Goal: Information Seeking & Learning: Learn about a topic

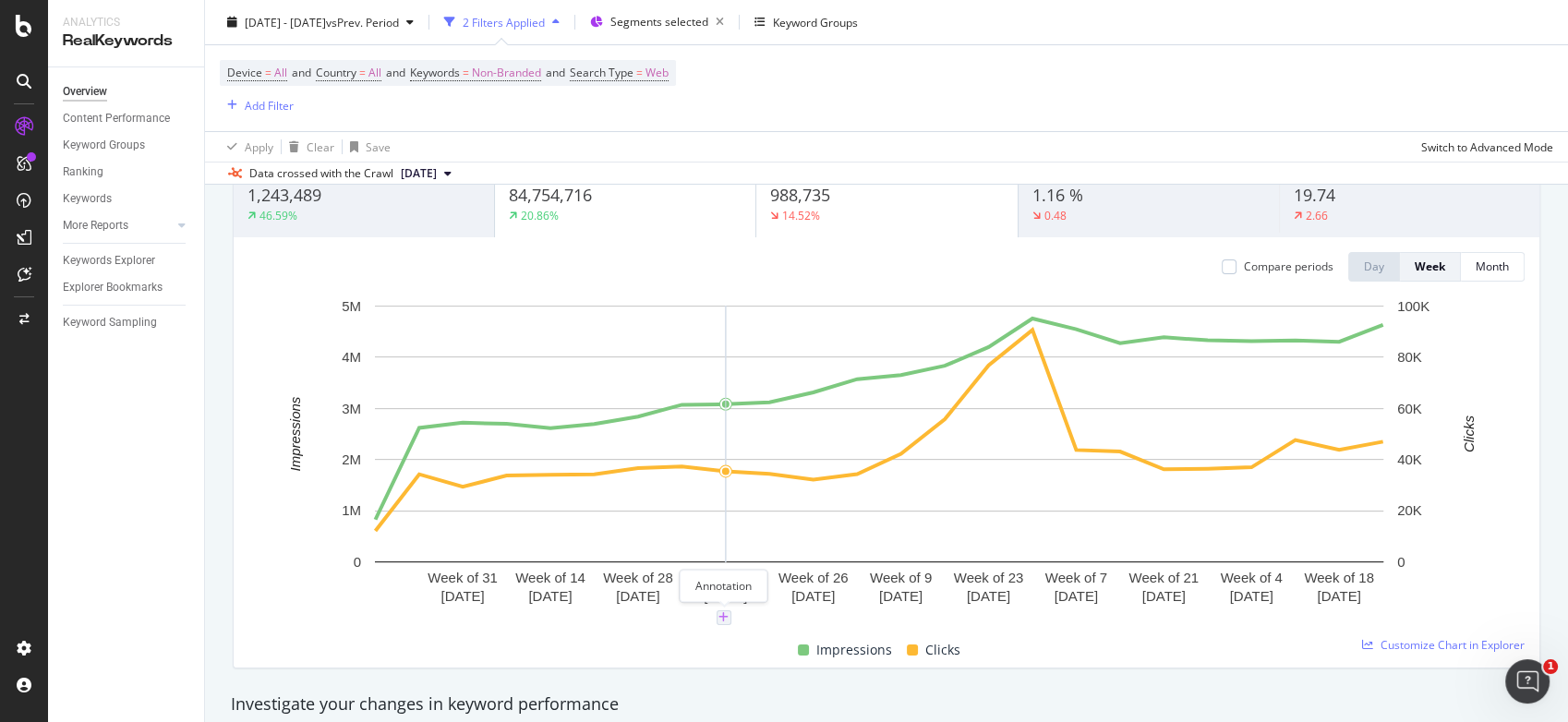
click at [724, 615] on icon "plus" at bounding box center [723, 617] width 10 height 11
click at [802, 405] on icon "xmark" at bounding box center [801, 405] width 8 height 11
click at [648, 349] on rect "A chart." at bounding box center [879, 434] width 1008 height 257
click at [638, 328] on rect "A chart." at bounding box center [879, 434] width 1008 height 257
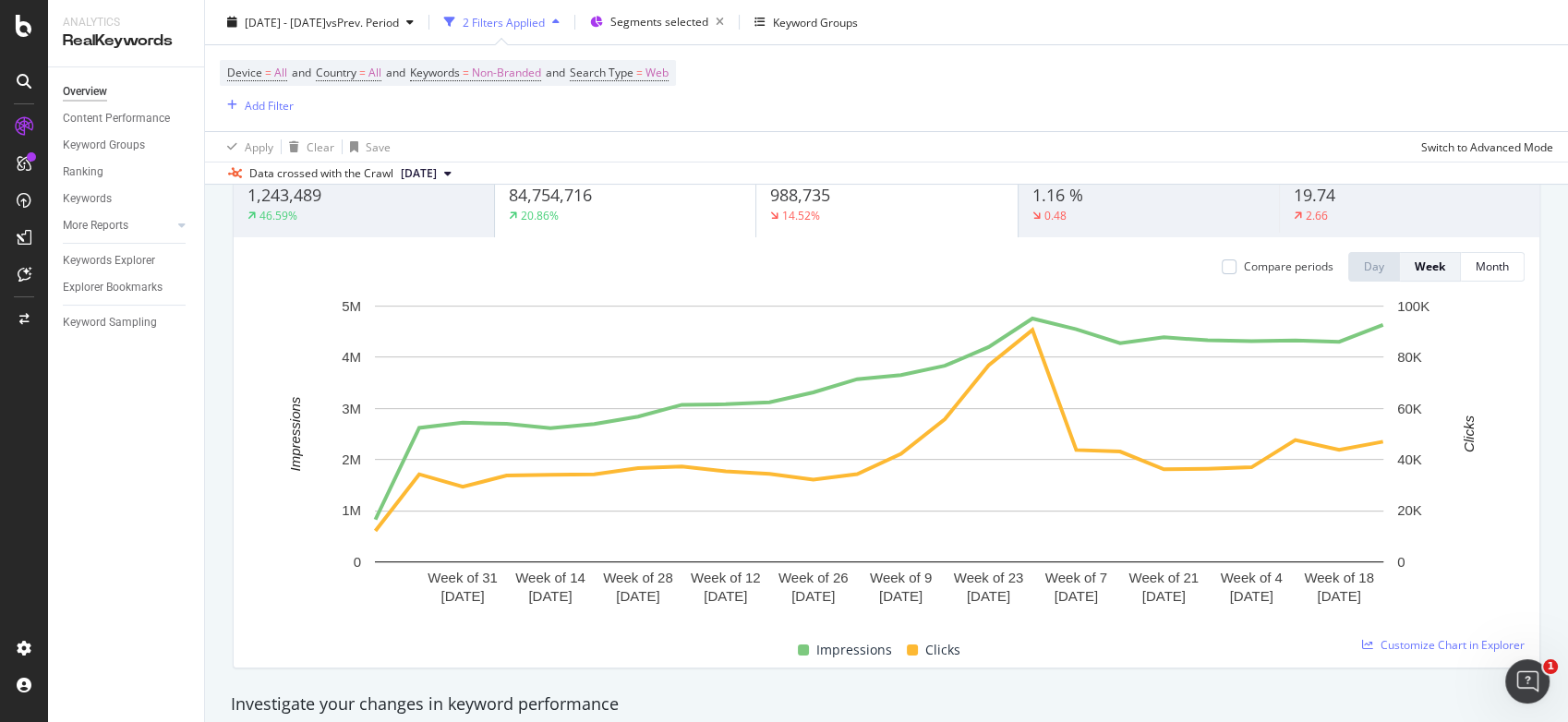
click at [638, 612] on div "Week of [DATE] Week of [DATE] Week of [DATE] Week of [DATE] Week of [DATE] Week…" at bounding box center [887, 464] width 1276 height 336
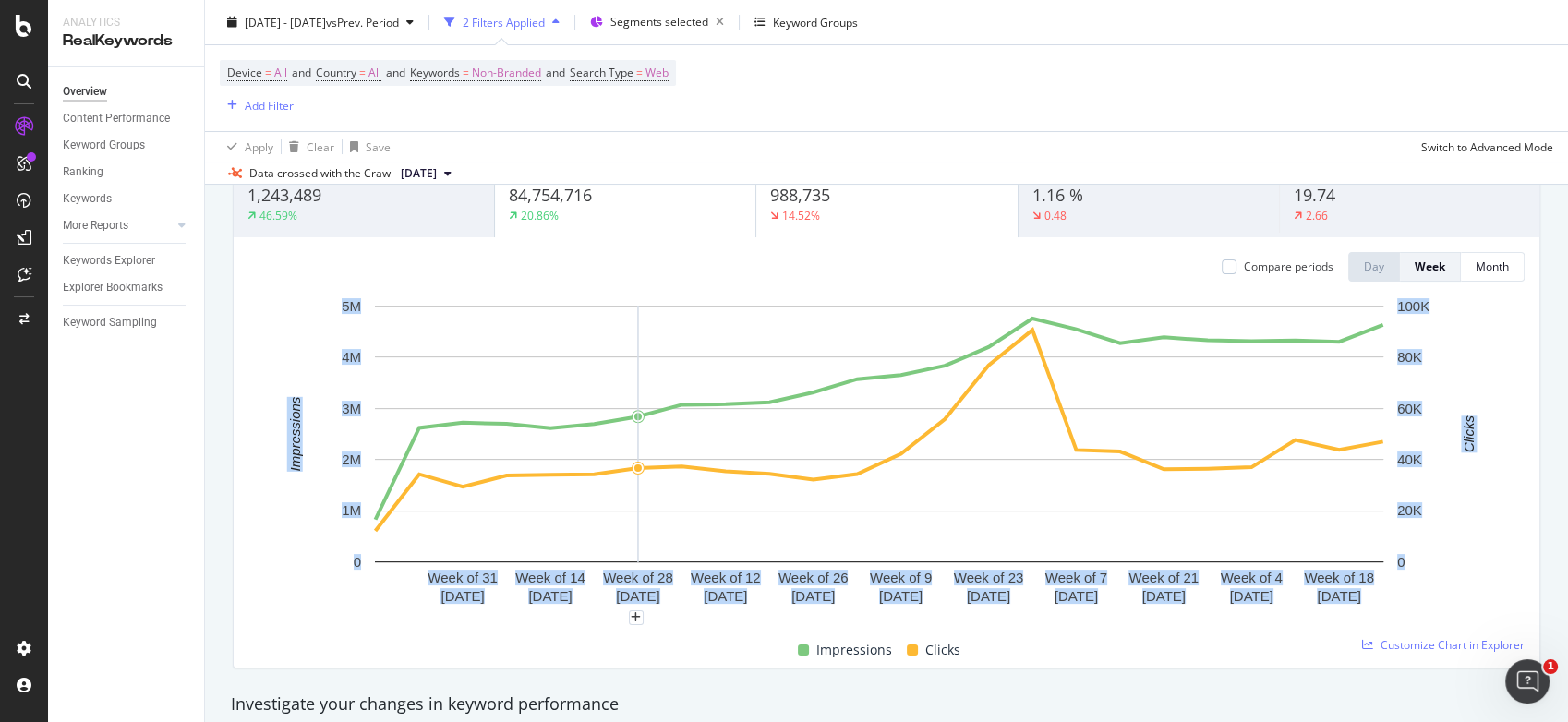
drag, startPoint x: 638, startPoint y: 612, endPoint x: 639, endPoint y: 662, distance: 50.0
click at [639, 662] on div "Impressions Clicks" at bounding box center [879, 651] width 1276 height 36
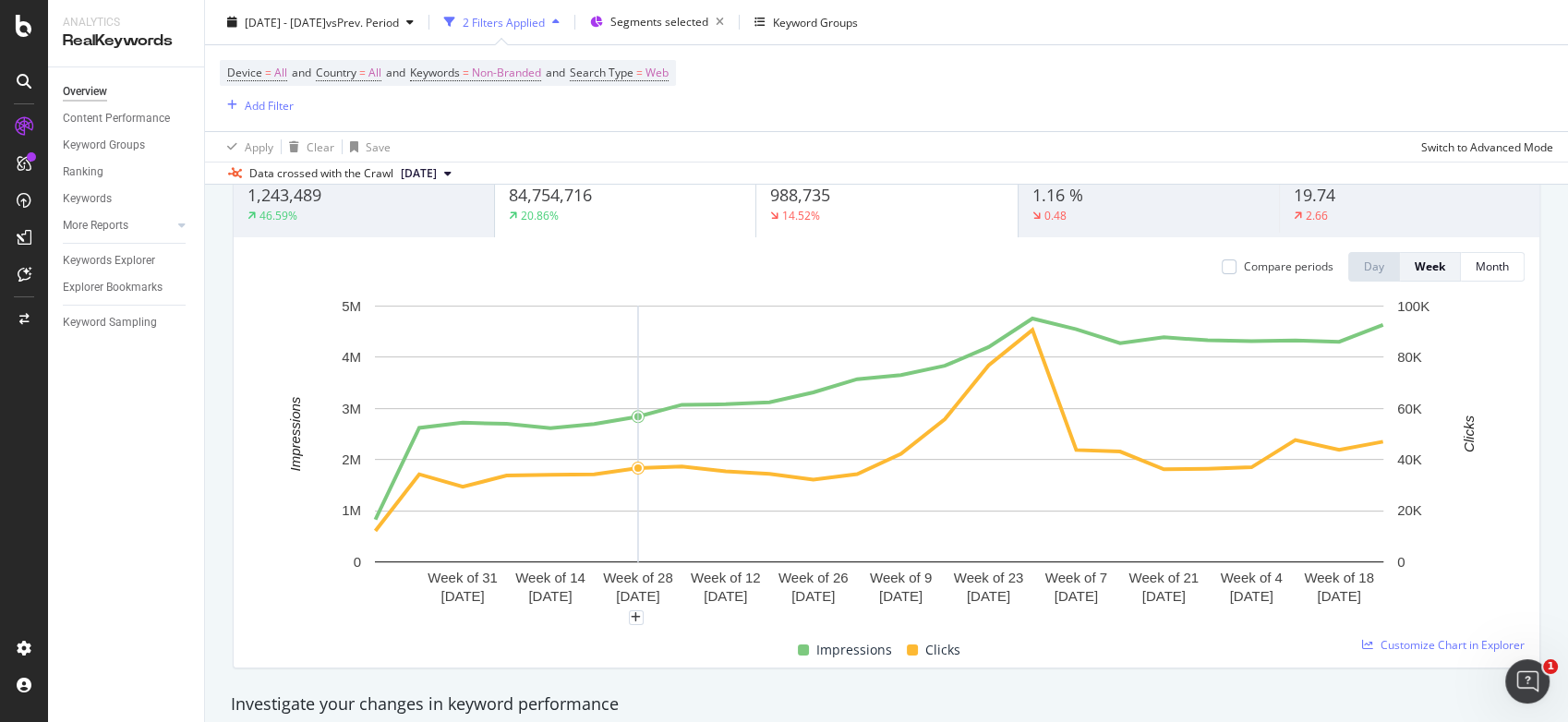
click at [661, 683] on div "Investigate your changes in keyword performance" at bounding box center [887, 704] width 1329 height 43
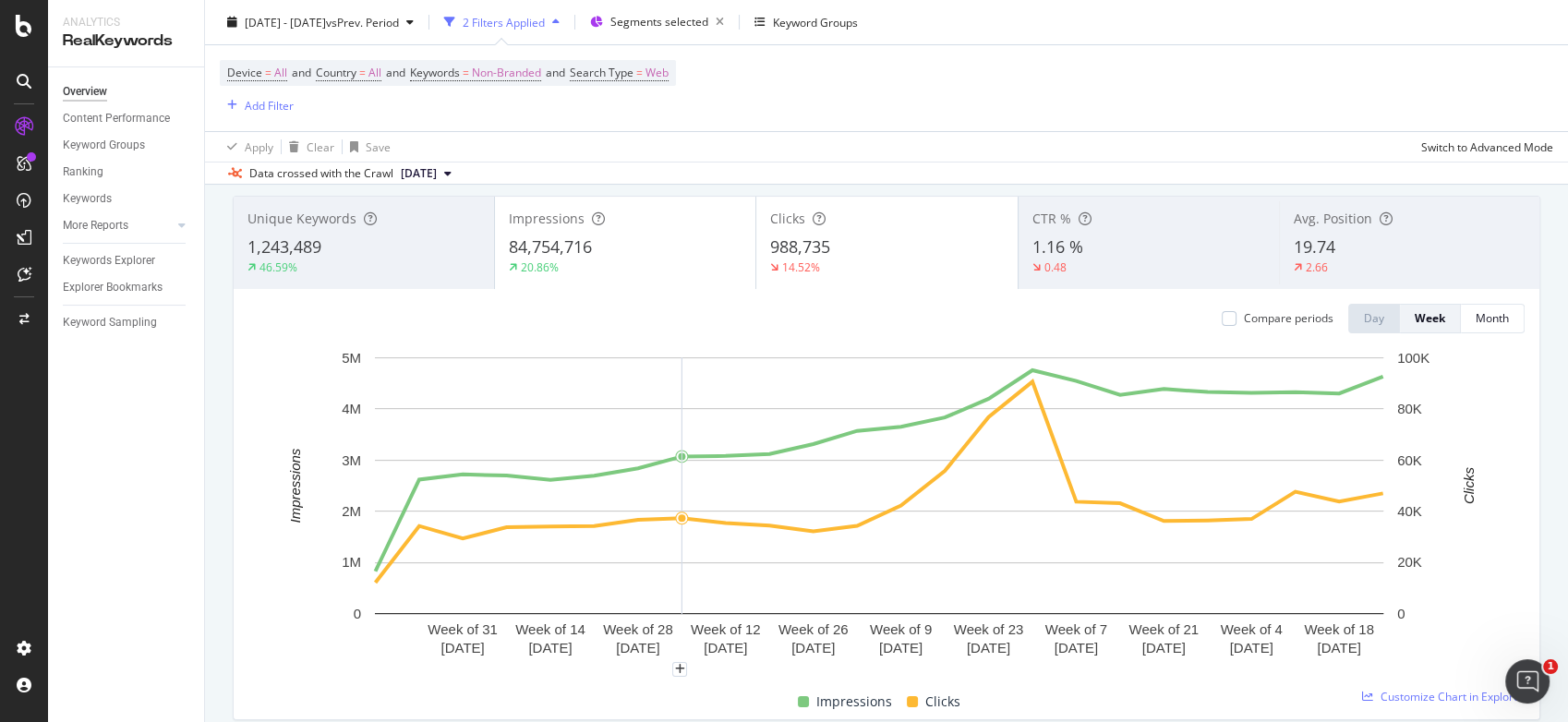
scroll to position [108, 0]
click at [513, 198] on div "Impressions 84,754,716 20.86%" at bounding box center [625, 240] width 261 height 83
